Goal: Information Seeking & Learning: Learn about a topic

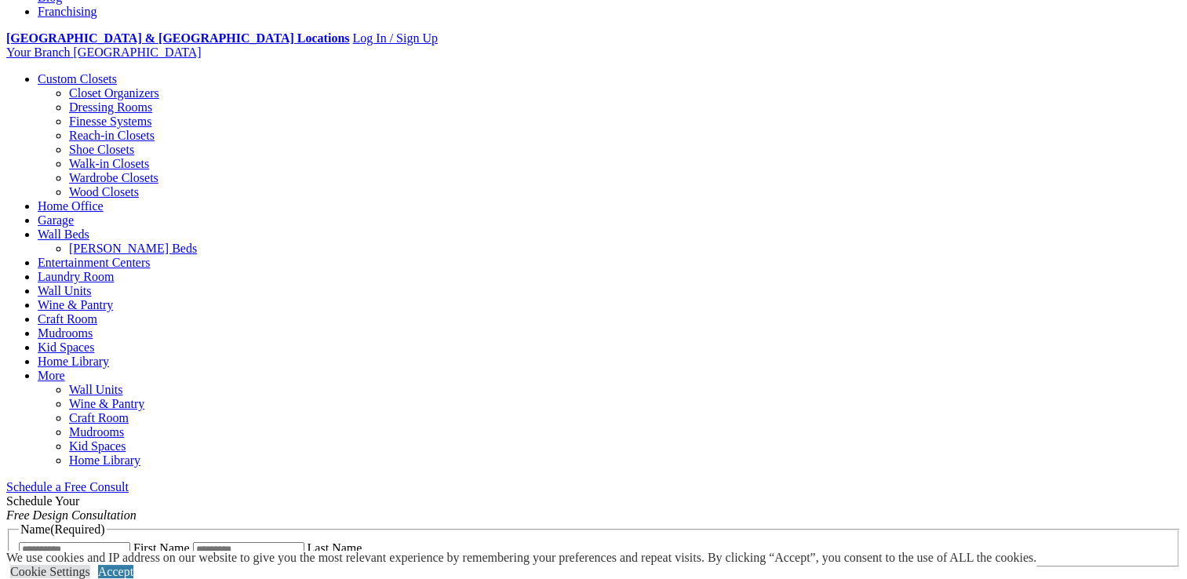
scroll to position [617, 0]
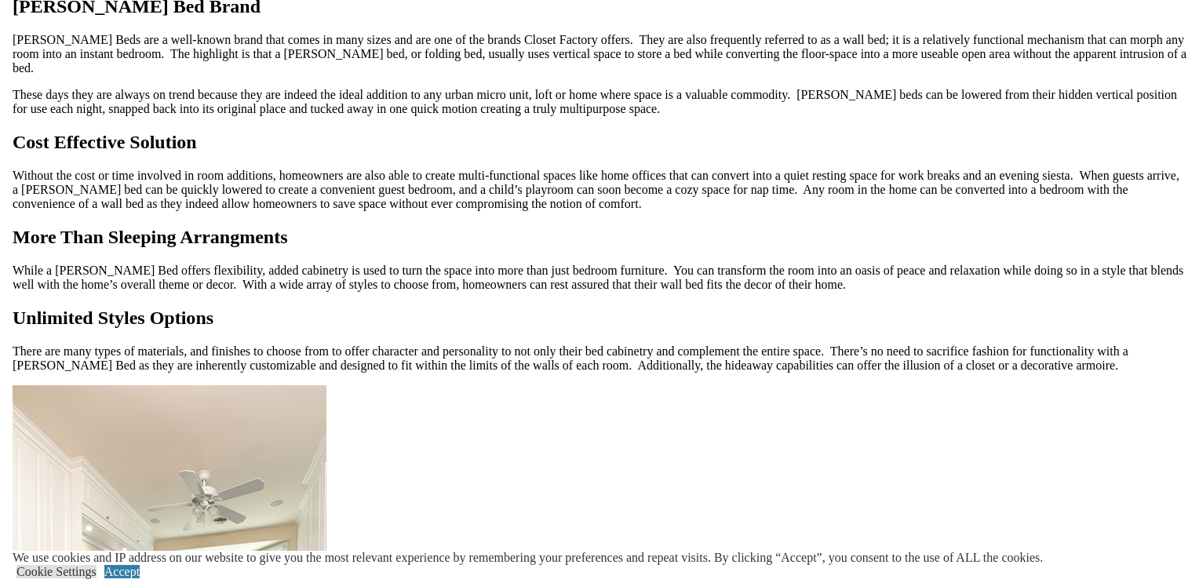
scroll to position [1709, 0]
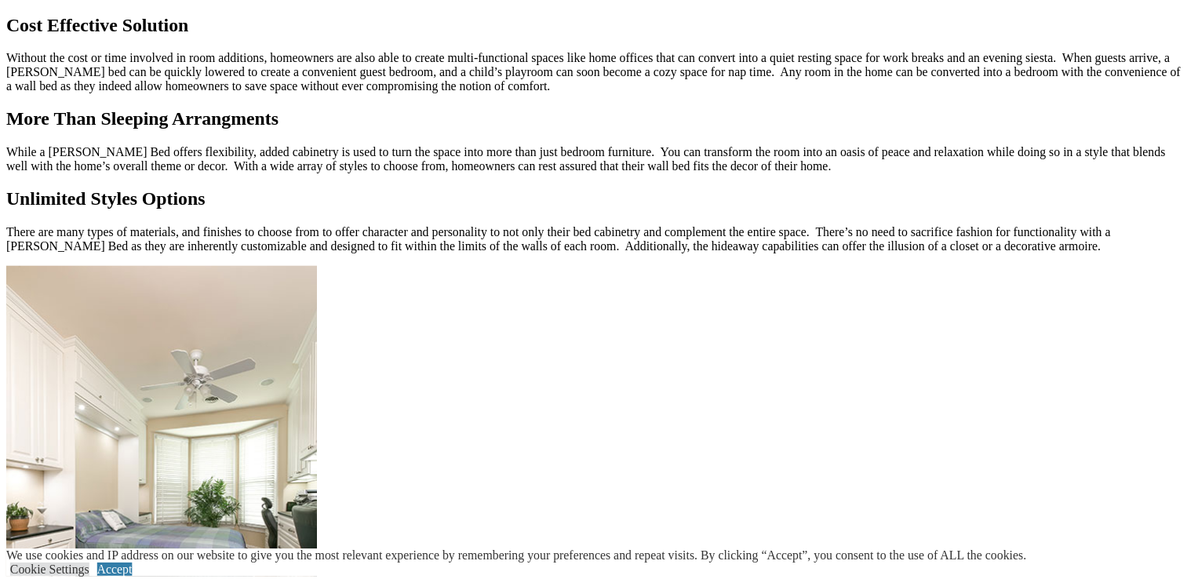
scroll to position [1865, 0]
